Goal: Browse casually: Explore the website without a specific task or goal

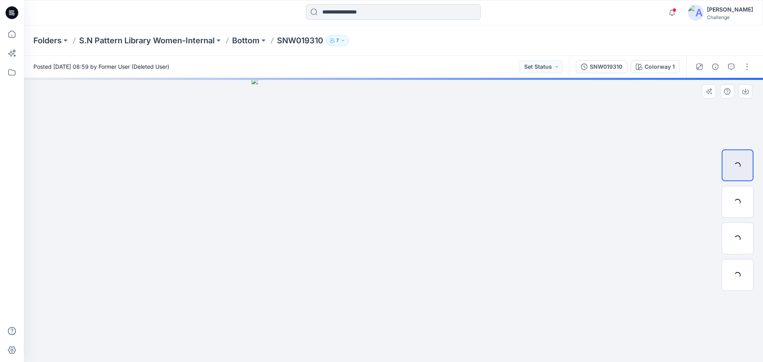
drag, startPoint x: 368, startPoint y: 268, endPoint x: 374, endPoint y: 250, distance: 19.0
click at [374, 250] on img at bounding box center [393, 220] width 284 height 284
drag, startPoint x: 359, startPoint y: 277, endPoint x: 366, endPoint y: 281, distance: 7.5
click at [366, 281] on img at bounding box center [393, 220] width 284 height 284
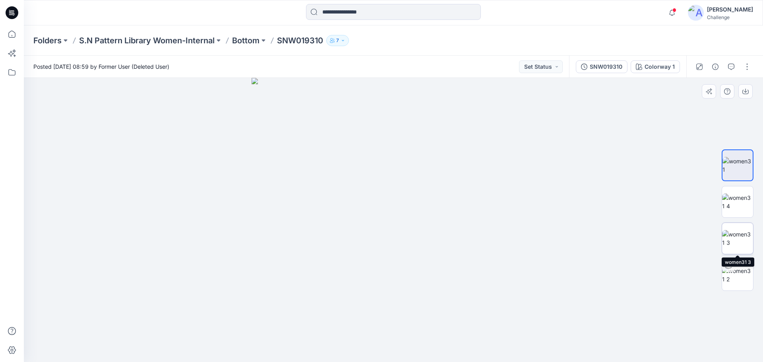
click at [737, 236] on img at bounding box center [737, 238] width 31 height 17
drag, startPoint x: 398, startPoint y: 113, endPoint x: 380, endPoint y: 281, distance: 169.1
click at [380, 281] on img at bounding box center [393, 220] width 539 height 284
drag, startPoint x: 526, startPoint y: 234, endPoint x: 423, endPoint y: 231, distance: 103.3
click at [424, 232] on img at bounding box center [394, 217] width 590 height 290
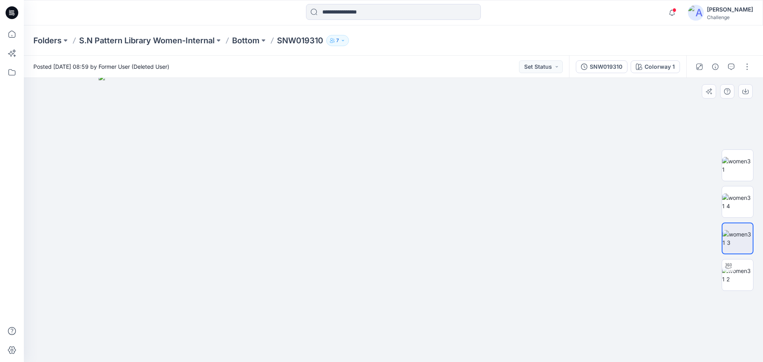
drag, startPoint x: 422, startPoint y: 230, endPoint x: 412, endPoint y: 235, distance: 11.0
click at [412, 235] on img at bounding box center [394, 218] width 590 height 288
click at [739, 274] on img at bounding box center [737, 275] width 31 height 17
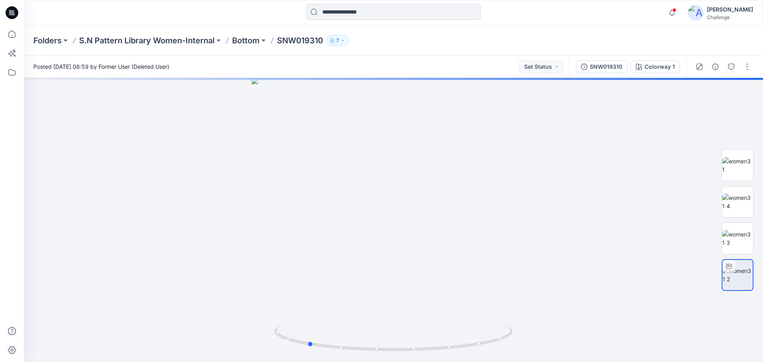
drag, startPoint x: 393, startPoint y: 350, endPoint x: 545, endPoint y: 366, distance: 153.4
click at [545, 362] on html "Notifications Your style SNM023720 is ready [DATE] 13:03 Your style SNM023760 i…" at bounding box center [381, 181] width 763 height 362
drag, startPoint x: 400, startPoint y: 116, endPoint x: 399, endPoint y: 219, distance: 103.3
click at [399, 219] on img at bounding box center [393, 220] width 444 height 284
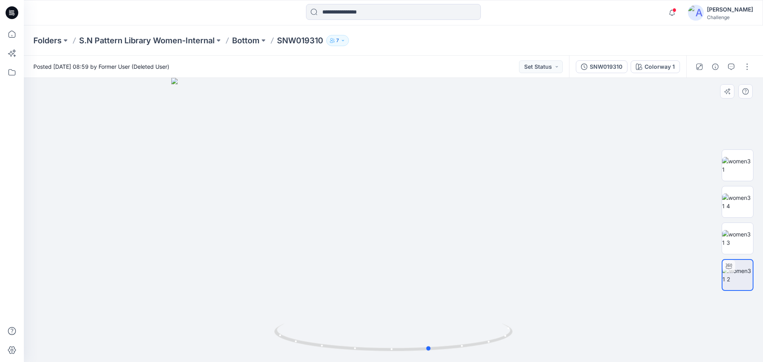
drag, startPoint x: 311, startPoint y: 345, endPoint x: 195, endPoint y: 300, distance: 124.5
click at [195, 300] on div at bounding box center [393, 220] width 739 height 284
click at [224, 151] on img at bounding box center [393, 220] width 444 height 284
